Goal: Task Accomplishment & Management: Manage account settings

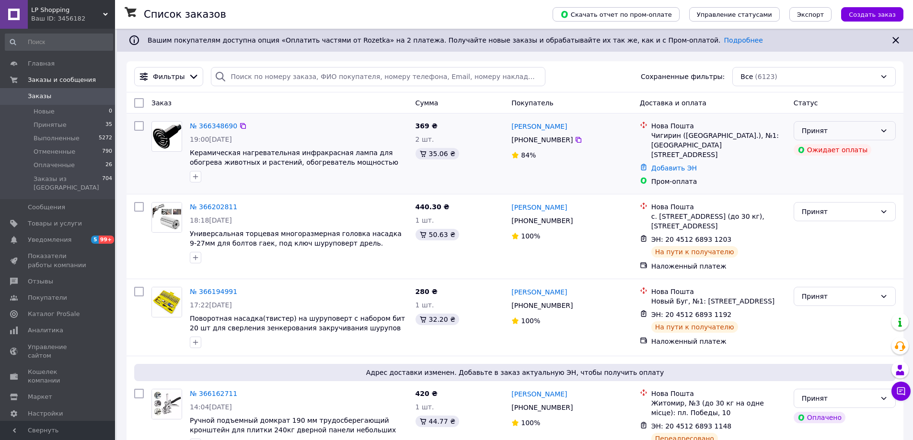
click at [883, 130] on icon at bounding box center [884, 131] width 8 height 8
click at [223, 154] on span "Керамическая нагревательная инфракрасная лампа для обогрева животных и растений…" at bounding box center [294, 162] width 208 height 27
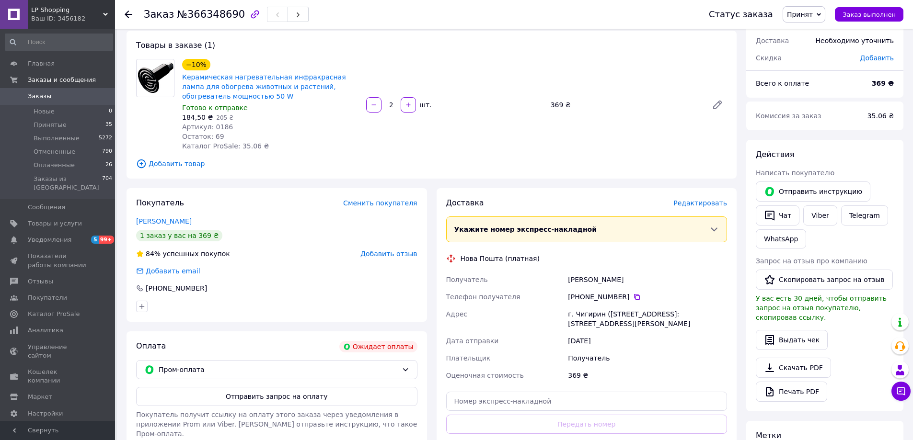
scroll to position [96, 0]
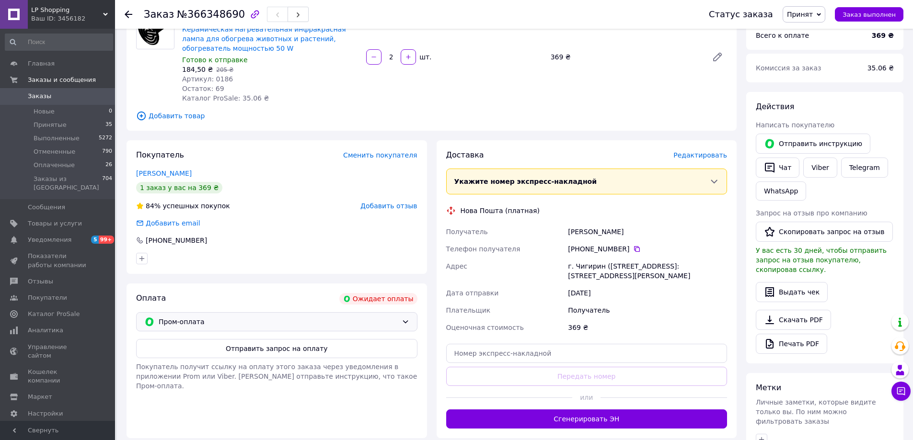
click at [405, 318] on icon at bounding box center [405, 322] width 8 height 8
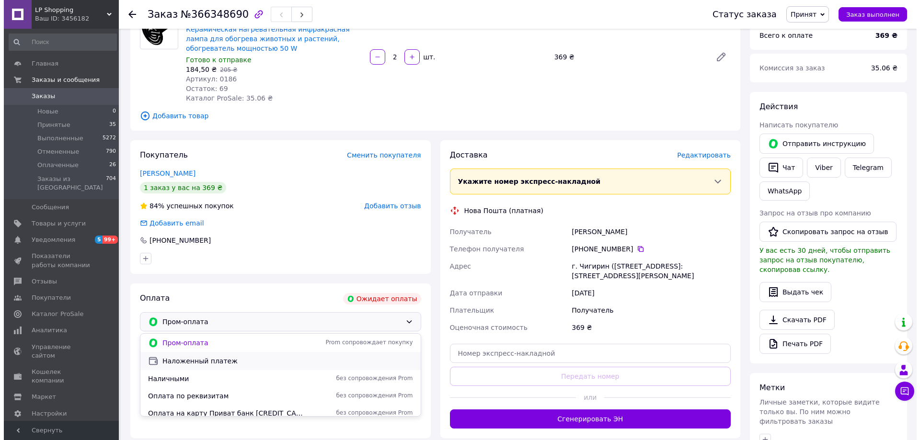
scroll to position [6, 0]
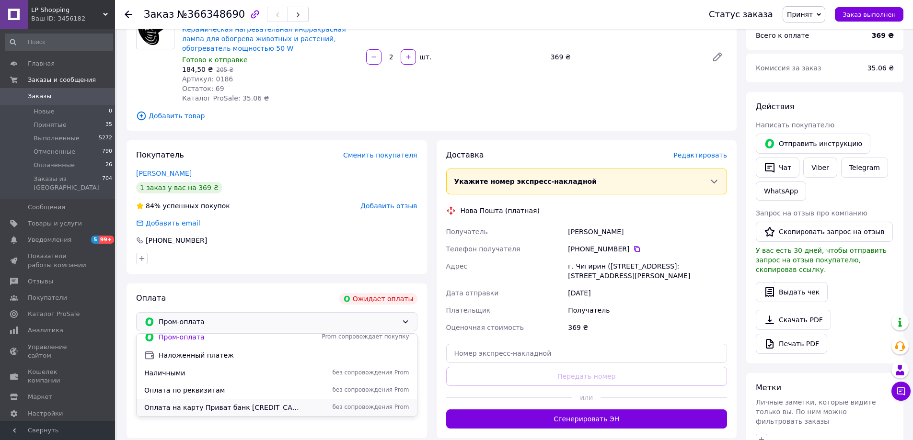
click at [253, 408] on span "Оплата на карту Приват банк 5169335106045442 Гардубей Ярослав" at bounding box center [222, 408] width 157 height 10
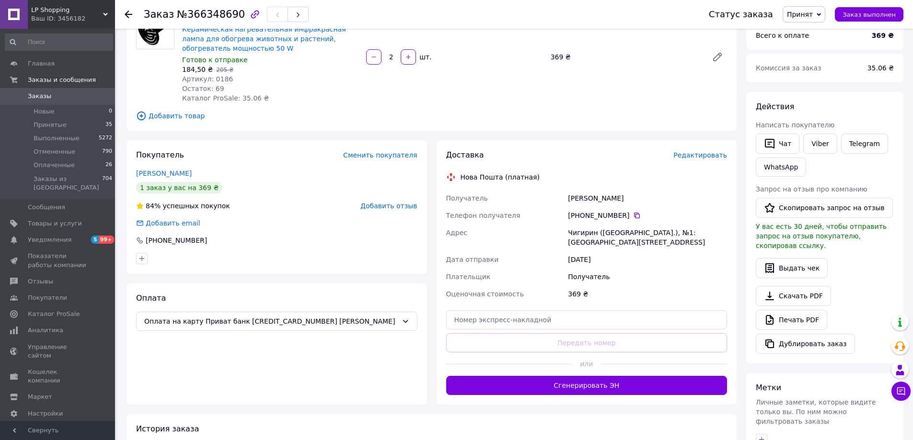
click at [624, 216] on div "[PHONE_NUMBER]" at bounding box center [647, 216] width 159 height 10
click at [635, 216] on div "[PHONE_NUMBER]" at bounding box center [647, 216] width 159 height 10
click at [690, 154] on span "Редактировать" at bounding box center [700, 155] width 54 height 8
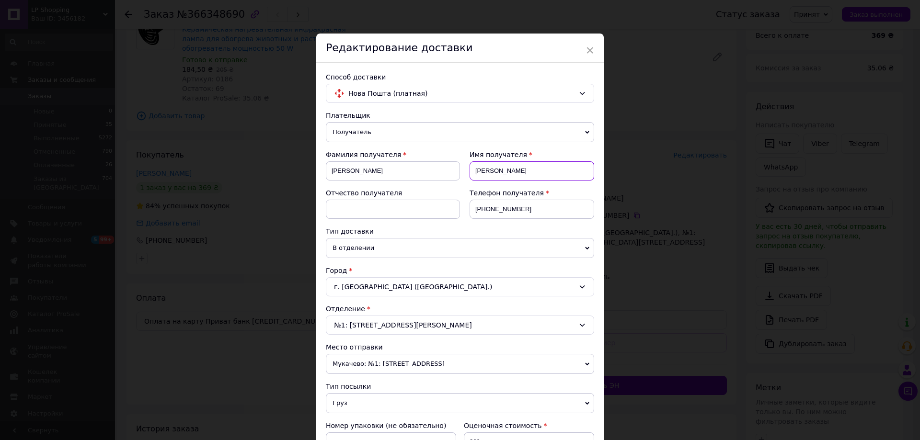
click at [500, 171] on input "Альона" at bounding box center [532, 170] width 125 height 19
type input "А"
type input "Сергій"
click at [527, 206] on input "+380661168463" at bounding box center [532, 209] width 125 height 19
type input "+"
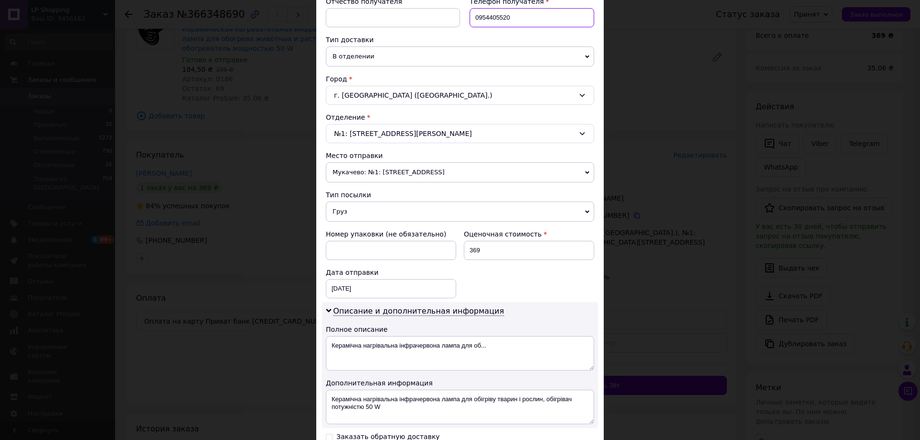
scroll to position [321, 0]
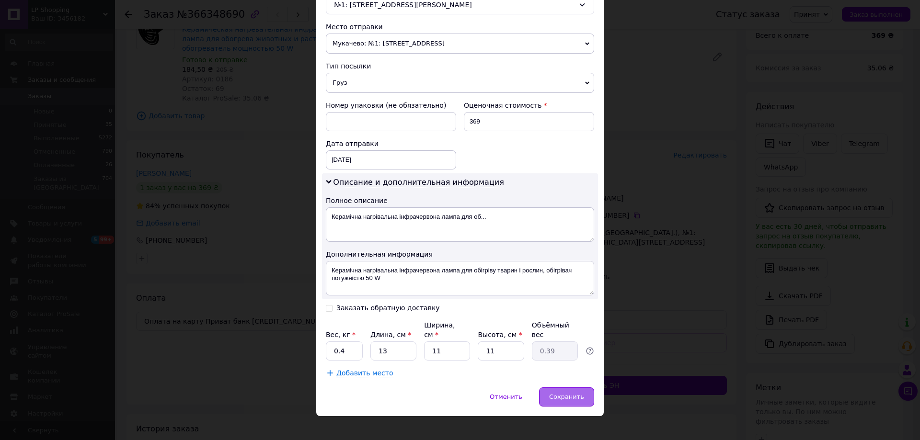
click at [566, 393] on span "Сохранить" at bounding box center [566, 396] width 35 height 7
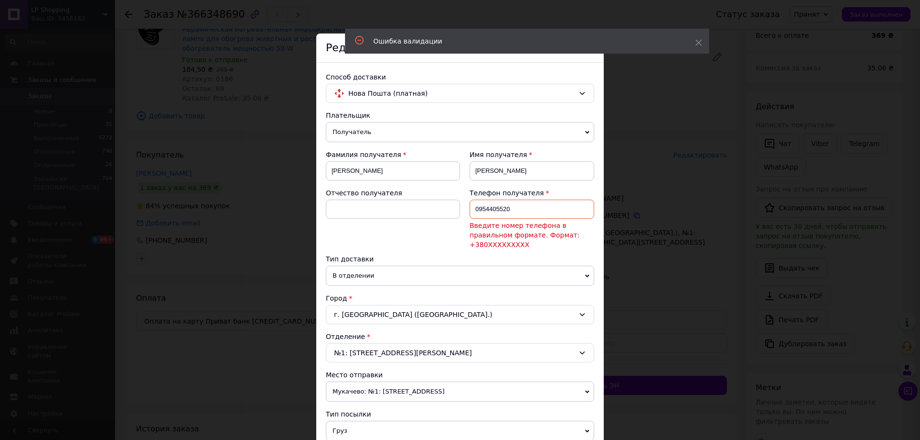
click at [471, 208] on input "0954405520" at bounding box center [532, 209] width 125 height 19
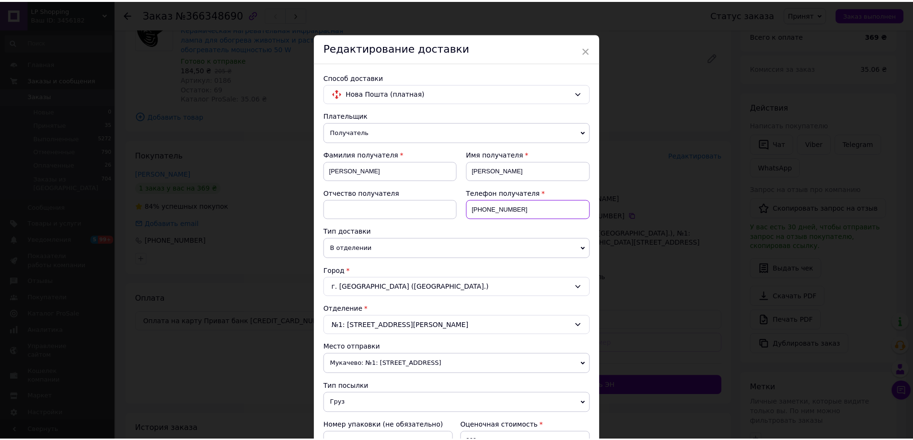
scroll to position [287, 0]
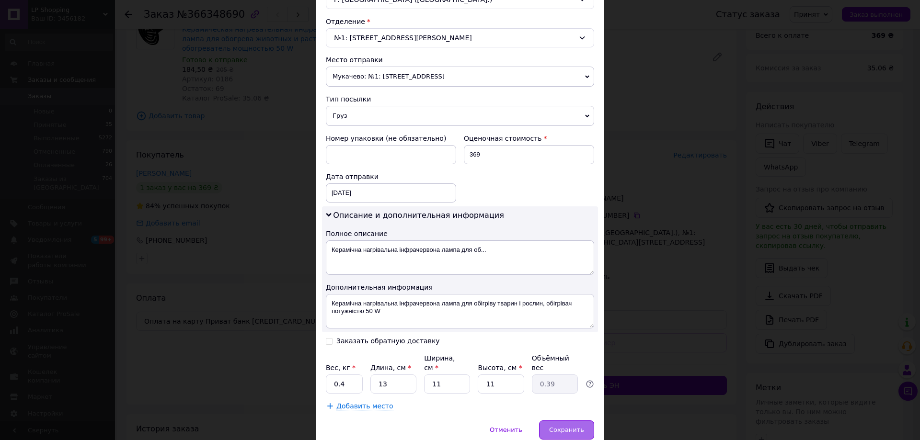
type input "+380954405520"
click at [568, 426] on span "Сохранить" at bounding box center [566, 429] width 35 height 7
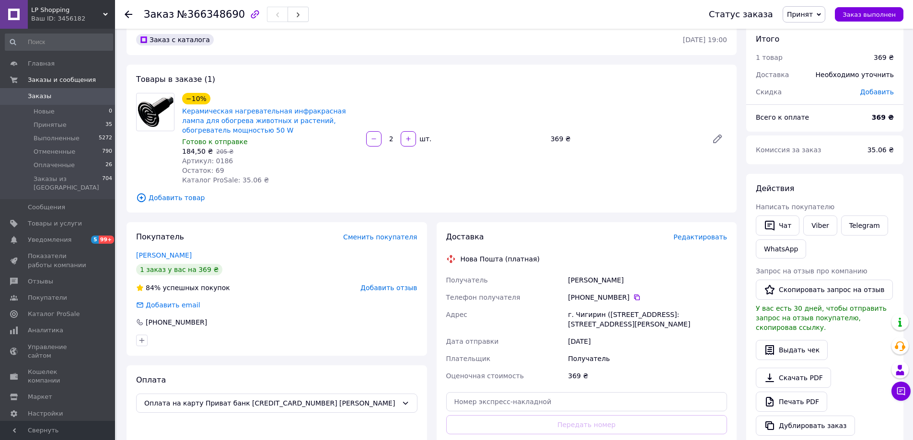
scroll to position [0, 0]
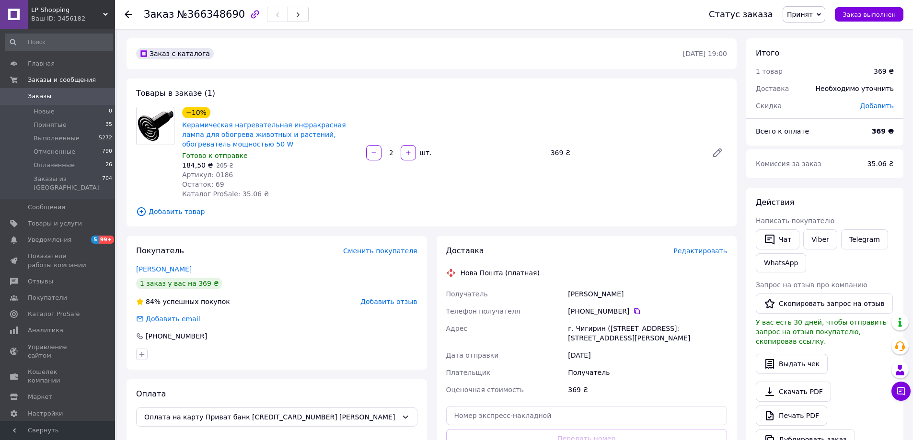
click at [821, 15] on icon at bounding box center [818, 14] width 4 height 3
click at [822, 62] on li "Оплаченный" at bounding box center [808, 62] width 51 height 14
click at [129, 12] on icon at bounding box center [129, 15] width 8 height 8
